Goal: Task Accomplishment & Management: Use online tool/utility

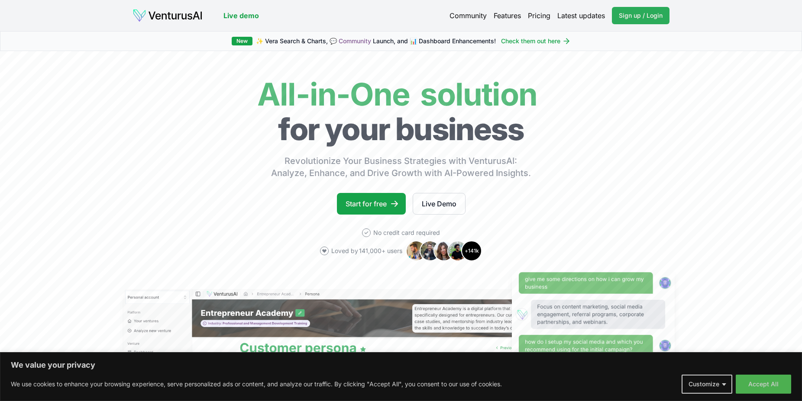
click at [641, 11] on span "Sign up / Login" at bounding box center [641, 15] width 44 height 9
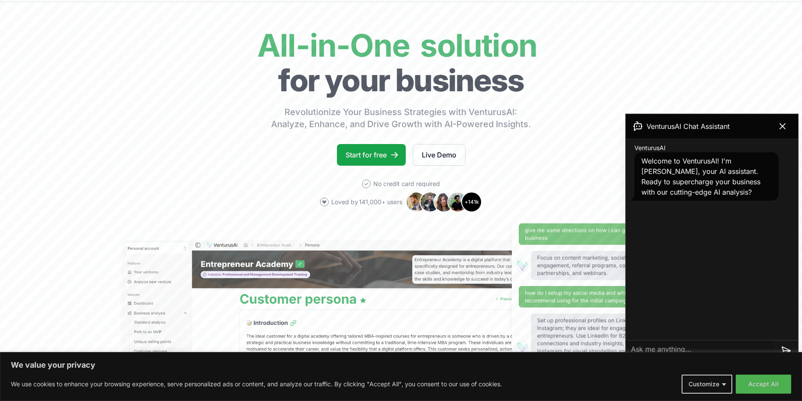
scroll to position [177, 0]
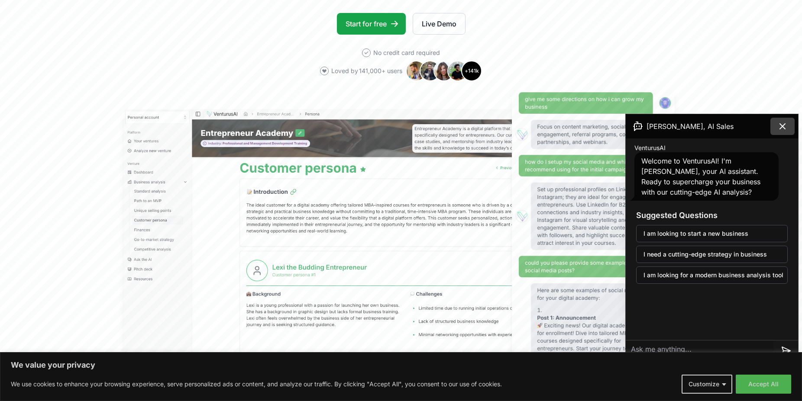
click at [781, 128] on icon at bounding box center [782, 126] width 5 height 5
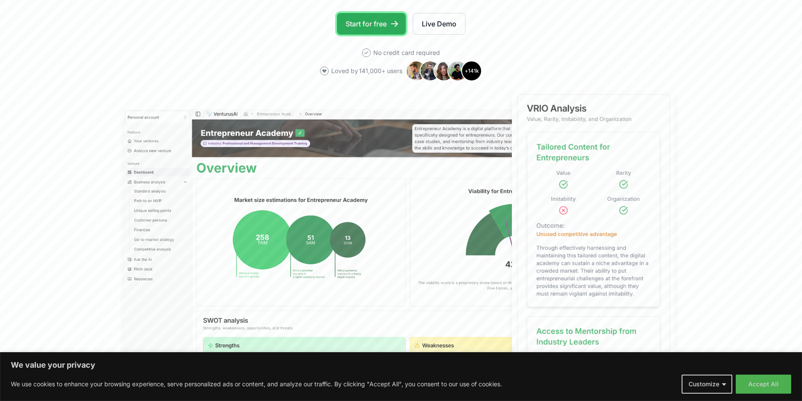
click at [381, 25] on link "Start for free" at bounding box center [371, 24] width 69 height 22
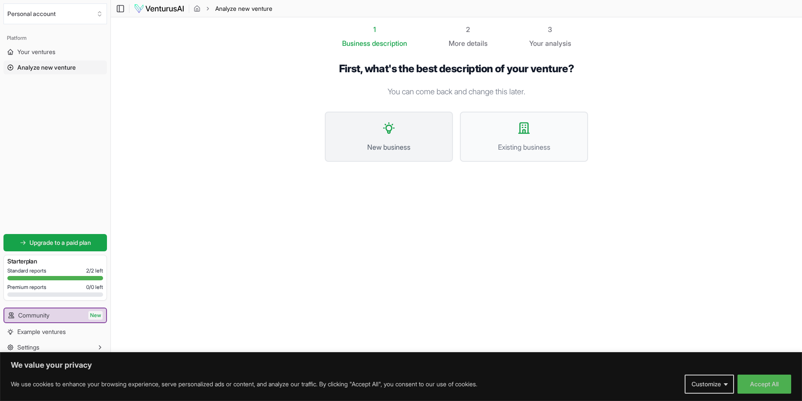
click at [391, 141] on button "New business" at bounding box center [389, 137] width 128 height 50
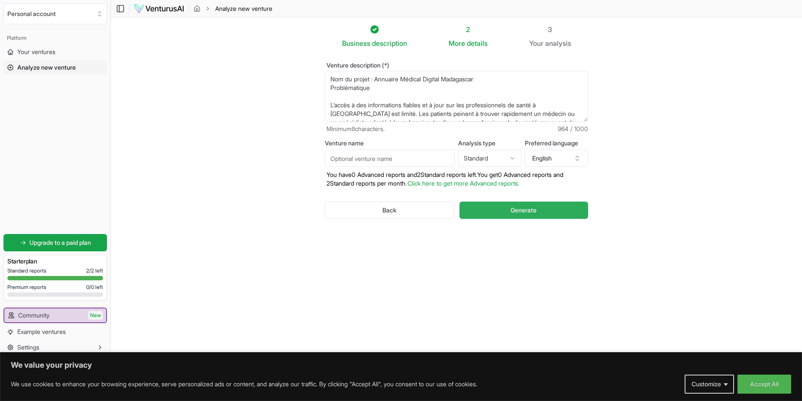
click at [513, 211] on span "Generate" at bounding box center [523, 210] width 26 height 9
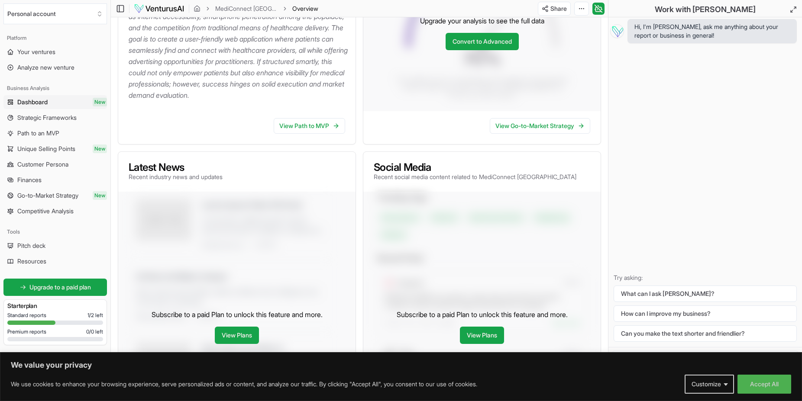
scroll to position [88, 0]
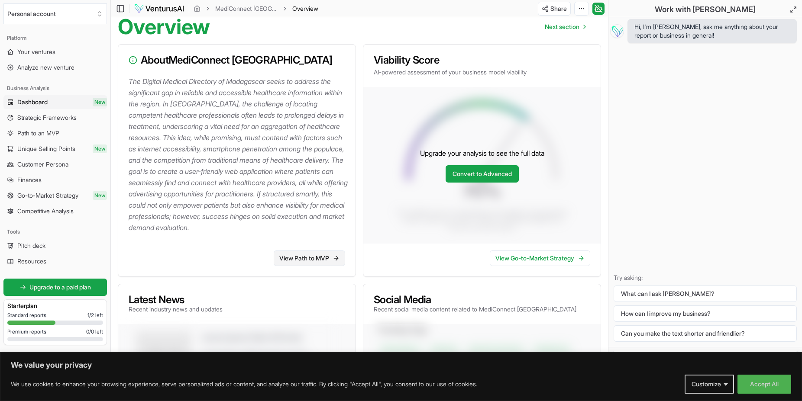
click at [318, 266] on link "View Path to MVP" at bounding box center [309, 259] width 71 height 16
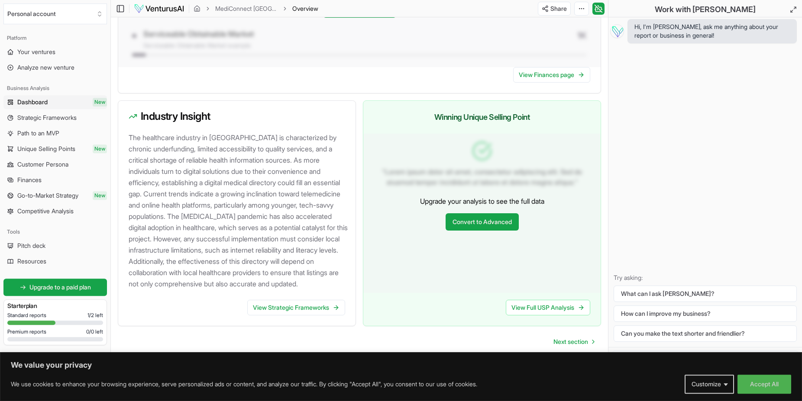
scroll to position [822, 0]
